Goal: Task Accomplishment & Management: Manage account settings

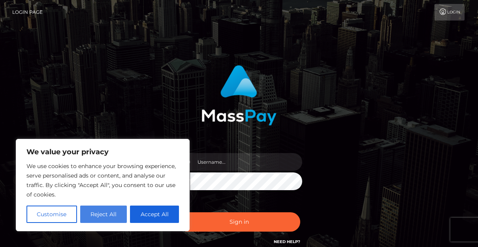
click at [107, 216] on button "Reject All" at bounding box center [103, 214] width 47 height 17
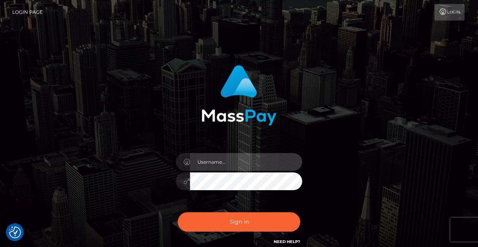
click at [225, 165] on input "text" at bounding box center [246, 162] width 112 height 18
click at [215, 166] on input "text" at bounding box center [246, 162] width 112 height 18
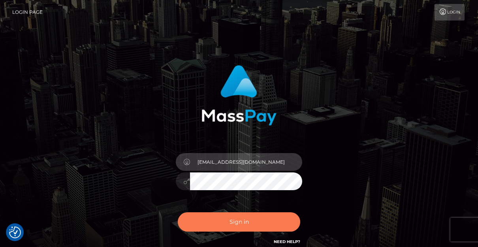
type input "[EMAIL_ADDRESS][DOMAIN_NAME]"
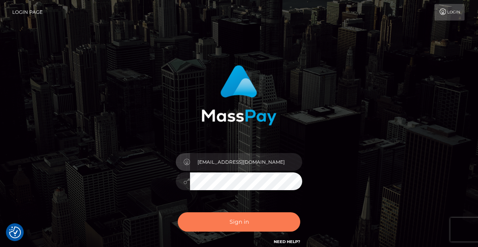
click at [235, 223] on button "Sign in" at bounding box center [239, 221] width 122 height 19
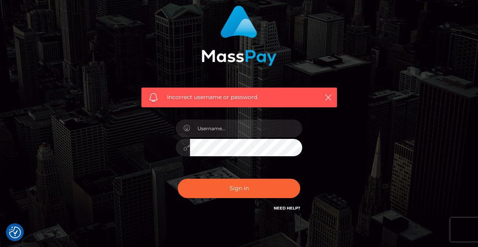
scroll to position [98, 0]
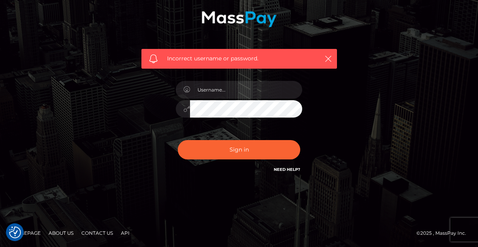
click at [292, 169] on link "Need Help?" at bounding box center [287, 169] width 26 height 5
click at [329, 57] on icon "button" at bounding box center [328, 59] width 8 height 8
click at [328, 58] on icon "button" at bounding box center [328, 59] width 8 height 8
